Goal: Use online tool/utility: Use online tool/utility

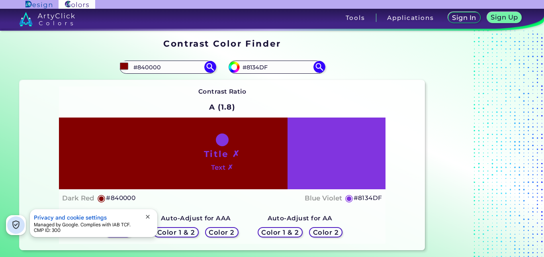
click at [153, 66] on input "#840000" at bounding box center [168, 67] width 74 height 11
drag, startPoint x: 0, startPoint y: 0, endPoint x: 153, endPoint y: 66, distance: 166.3
click at [153, 66] on input "#840000" at bounding box center [168, 67] width 74 height 11
click at [153, 66] on input "re" at bounding box center [168, 67] width 74 height 11
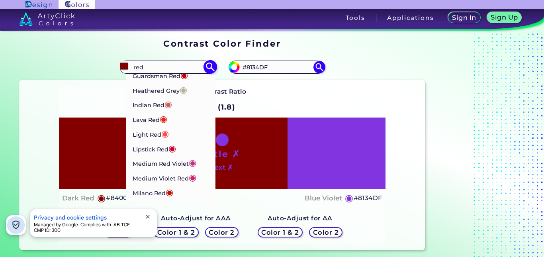
scroll to position [391, 0]
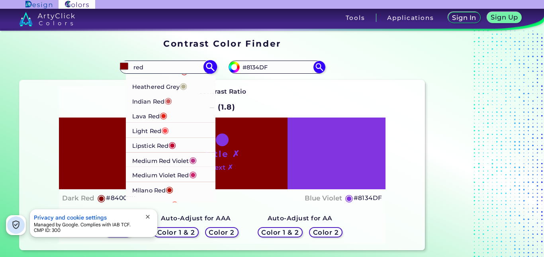
type input "red"
click at [168, 114] on li "Lava Red ◉" at bounding box center [171, 115] width 90 height 15
type input "#e42217"
type input "#E42217"
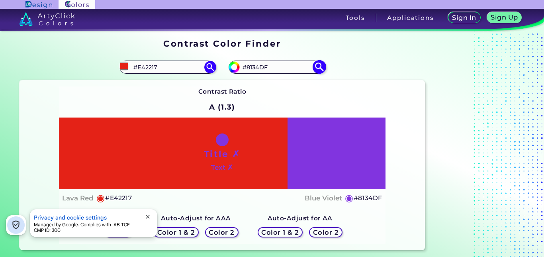
click at [276, 68] on input "#8134DF" at bounding box center [277, 67] width 74 height 11
click at [276, 68] on input "#8134DFwhi" at bounding box center [277, 67] width 74 height 11
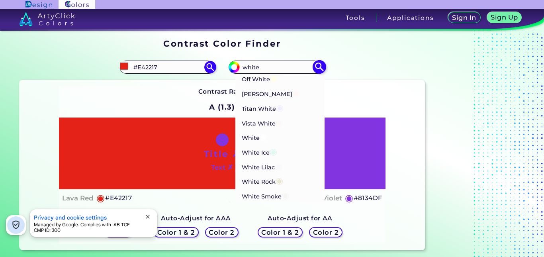
scroll to position [329, 0]
type input "white"
click at [266, 140] on span "◉" at bounding box center [264, 136] width 8 height 10
type input "#ffffff"
type input "#FFFFFF"
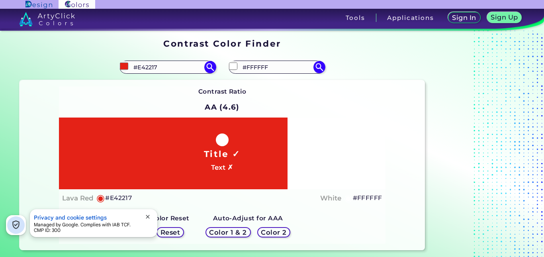
click at [81, 195] on h4 "Lava Red" at bounding box center [77, 198] width 31 height 12
click at [172, 65] on input "#E42217" at bounding box center [168, 67] width 74 height 11
click at [172, 65] on input "r" at bounding box center [168, 67] width 74 height 11
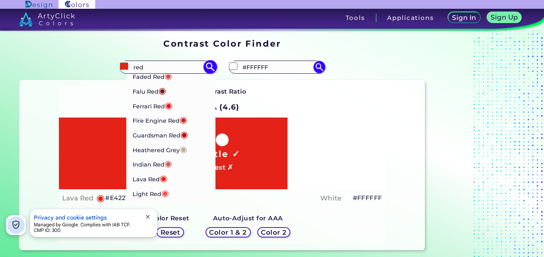
scroll to position [302, 0]
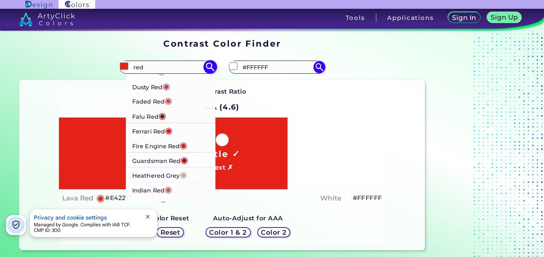
type input "red"
click at [183, 126] on li "Ferrari Red ◉" at bounding box center [171, 130] width 90 height 15
type input "#f70d1a"
type input "#F70D1A"
